Goal: Check status: Check status

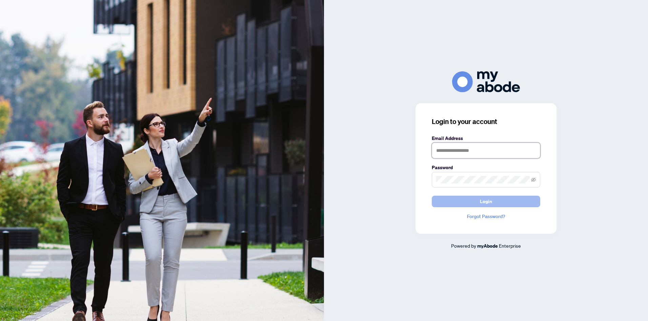
type input "**********"
click at [476, 203] on button "Login" at bounding box center [486, 201] width 109 height 12
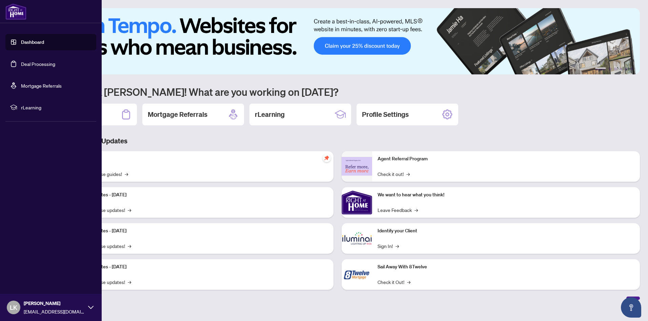
click at [33, 63] on link "Deal Processing" at bounding box center [38, 64] width 34 height 6
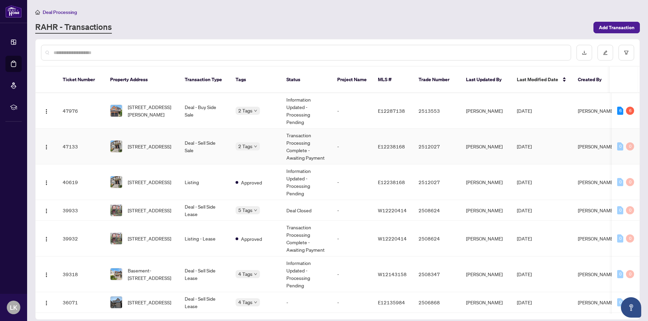
click at [208, 145] on td "Deal - Sell Side Sale" at bounding box center [204, 147] width 51 height 36
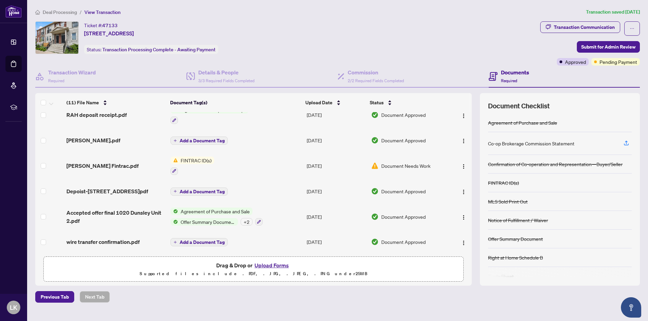
scroll to position [158, 0]
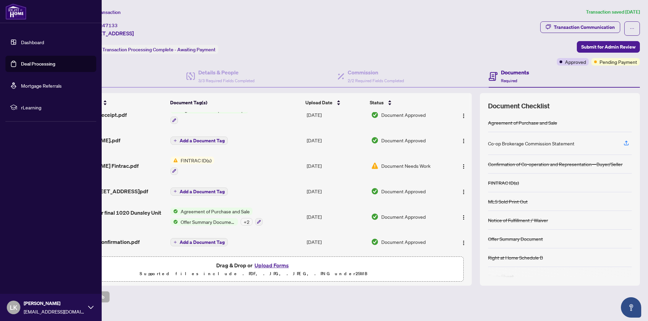
click at [34, 64] on link "Deal Processing" at bounding box center [38, 64] width 34 height 6
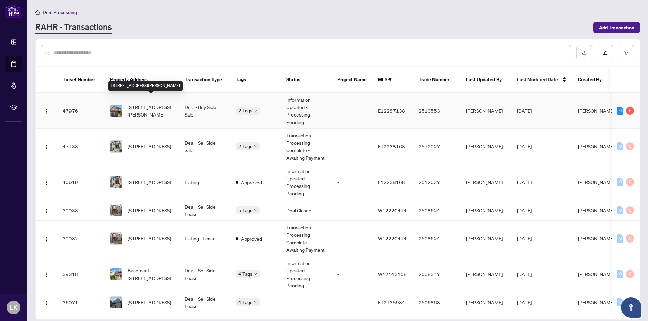
click at [169, 103] on span "[STREET_ADDRESS][PERSON_NAME]" at bounding box center [151, 110] width 46 height 15
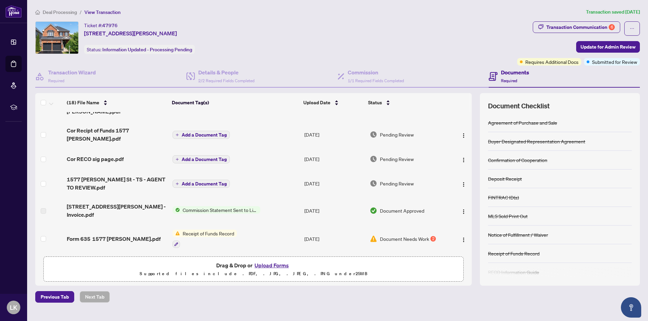
scroll to position [68, 0]
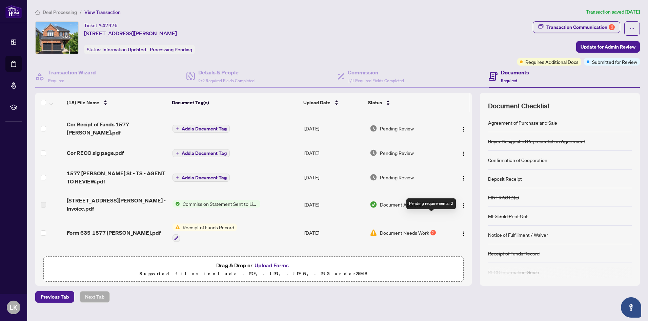
click at [432, 230] on div "2" at bounding box center [433, 232] width 5 height 5
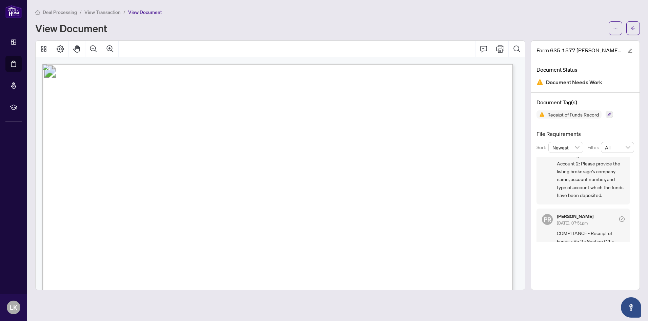
scroll to position [59, 0]
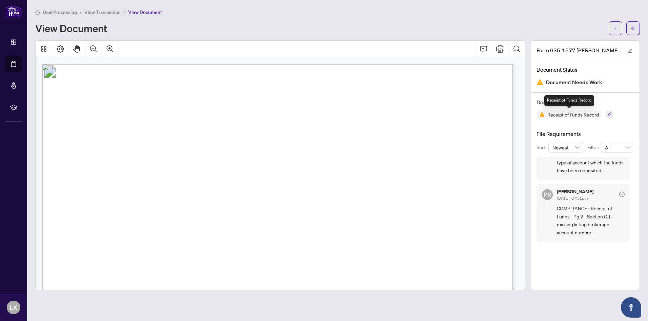
click at [560, 113] on span "Receipt of Funds Record" at bounding box center [573, 114] width 57 height 5
click at [611, 115] on icon "button" at bounding box center [610, 114] width 4 height 4
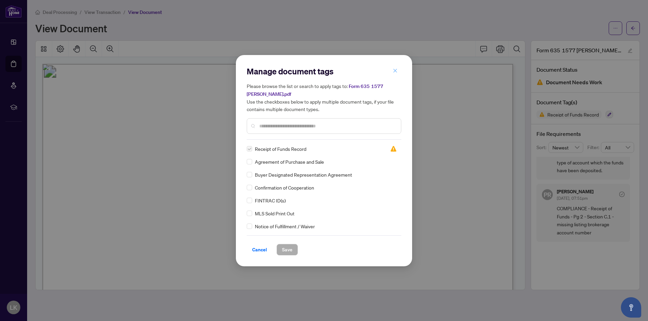
click at [396, 72] on icon "close" at bounding box center [395, 70] width 5 height 5
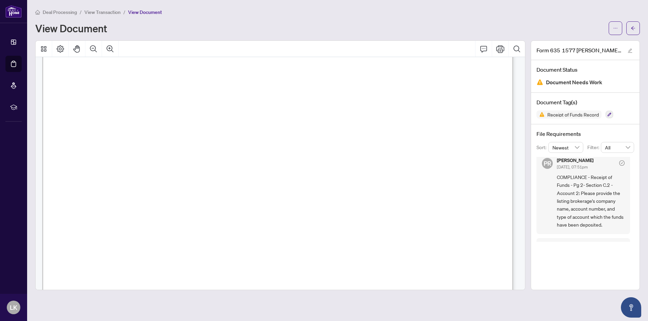
scroll to position [0, 0]
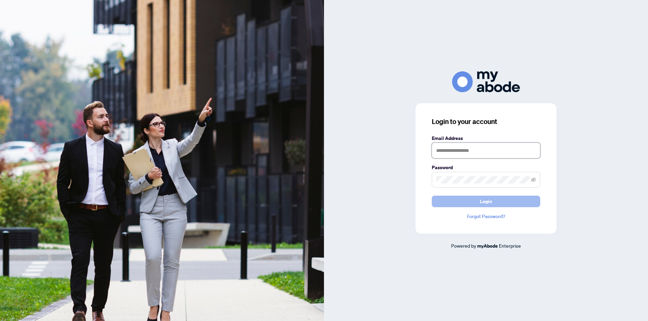
type input "**********"
click at [499, 204] on button "Login" at bounding box center [486, 201] width 109 height 12
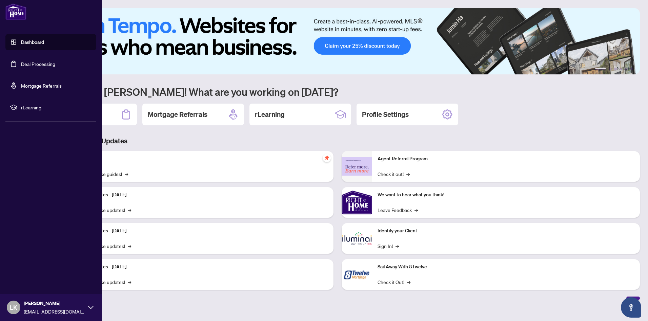
click at [47, 63] on link "Deal Processing" at bounding box center [38, 64] width 34 height 6
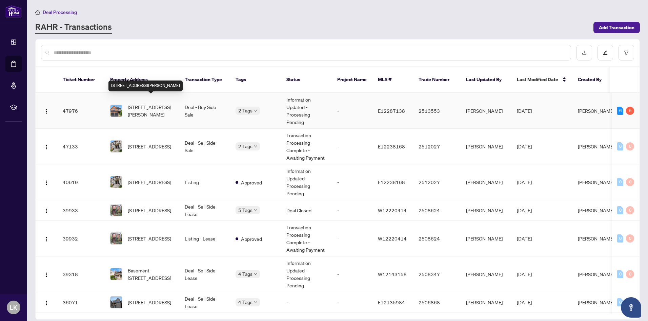
click at [169, 103] on span "[STREET_ADDRESS][PERSON_NAME]" at bounding box center [151, 110] width 46 height 15
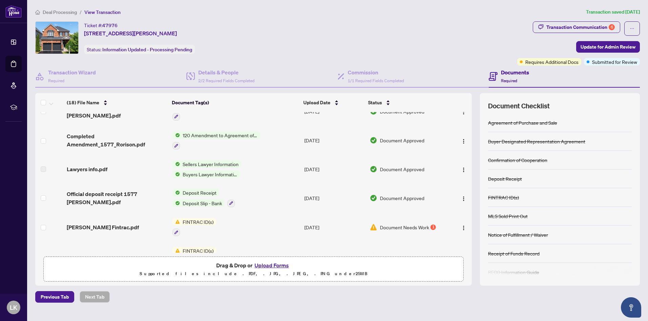
scroll to position [337, 0]
